Goal: Check status: Check status

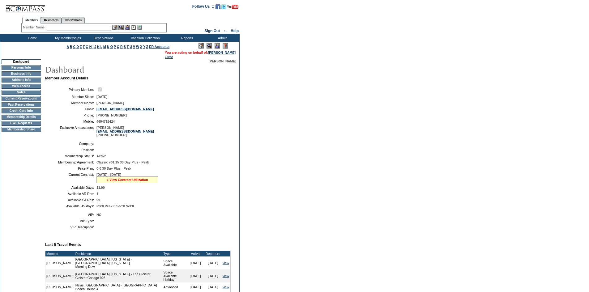
click at [132, 182] on link "» View Contract Utilization" at bounding box center [127, 180] width 41 height 4
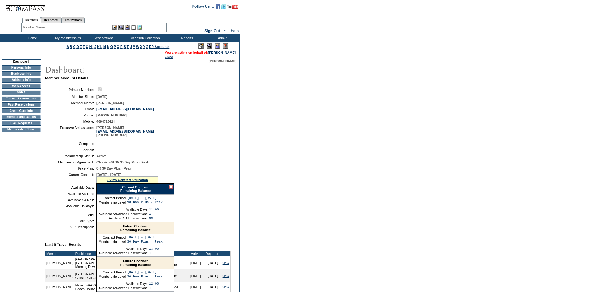
click at [131, 189] on link "Current Contract" at bounding box center [135, 188] width 26 height 4
click at [30, 101] on td "Current Reservations" at bounding box center [21, 98] width 39 height 5
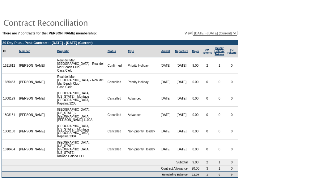
click at [213, 34] on select "[DATE] - [DATE] [DATE] - [DATE] [DATE] - [DATE] [DATE] - [DATE] (Current) [DATE…" at bounding box center [215, 33] width 45 height 5
select select "138431"
click at [193, 31] on select "[DATE] - [DATE] [DATE] - [DATE] [DATE] - [DATE] [DATE] - [DATE] (Current) [DATE…" at bounding box center [215, 33] width 45 height 5
